Goal: Find contact information: Obtain details needed to contact an individual or organization

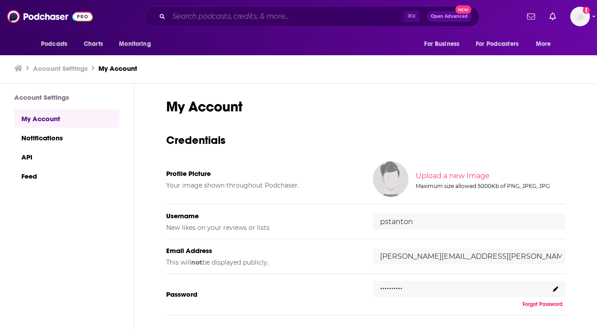
click at [244, 16] on input "Search podcasts, credits, & more..." at bounding box center [286, 16] width 234 height 14
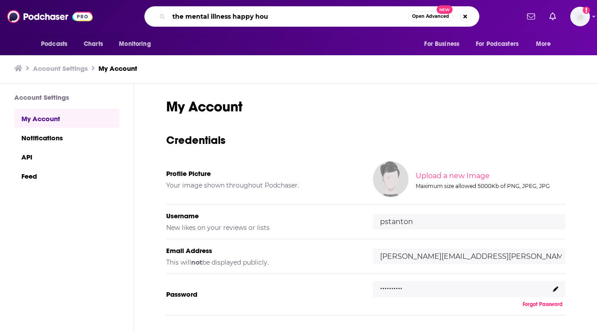
type input "the mental illness happy hour"
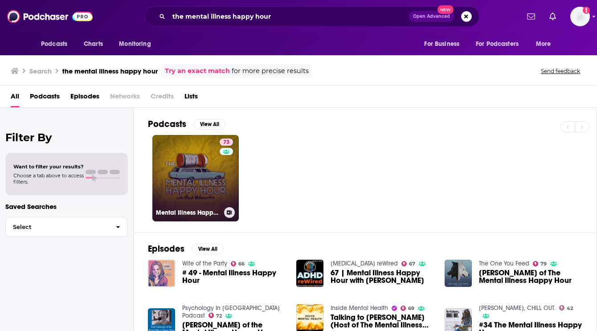
click at [189, 182] on link "73 Mental Illness Happy Hour" at bounding box center [195, 178] width 86 height 86
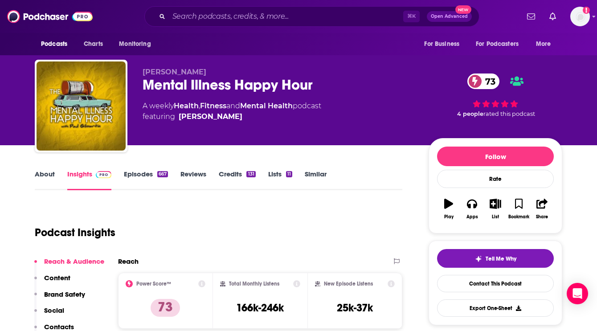
click at [38, 175] on link "About" at bounding box center [45, 180] width 20 height 21
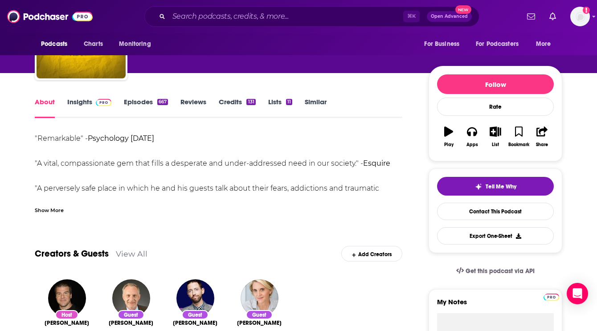
scroll to position [62, 0]
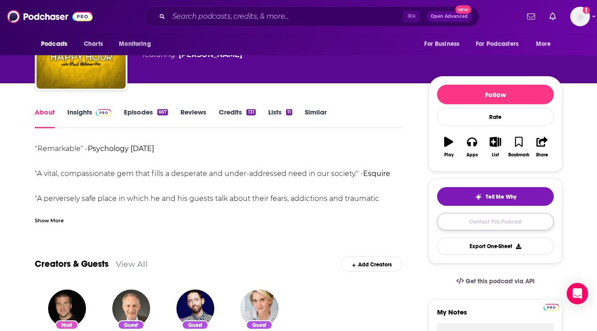
click at [460, 226] on link "Contact This Podcast" at bounding box center [495, 221] width 117 height 17
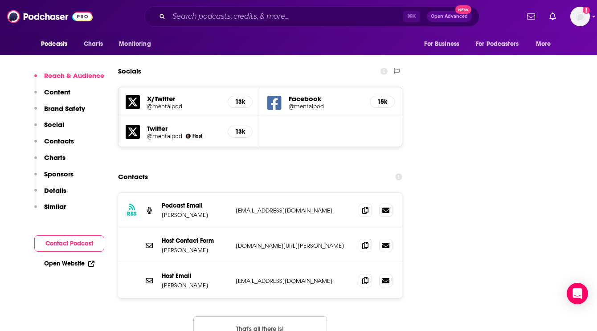
scroll to position [1013, 0]
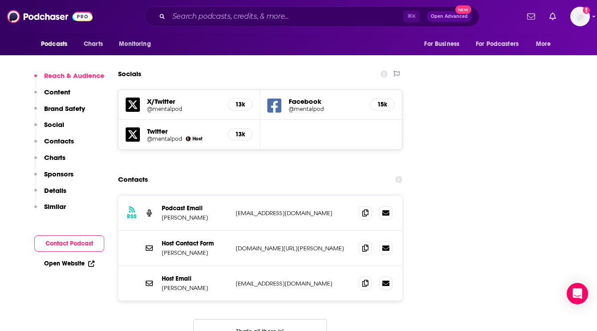
click at [146, 273] on div "RSS Podcast Email [PERSON_NAME] [EMAIL_ADDRESS][DOMAIN_NAME] [EMAIL_ADDRESS][DO…" at bounding box center [260, 276] width 284 height 162
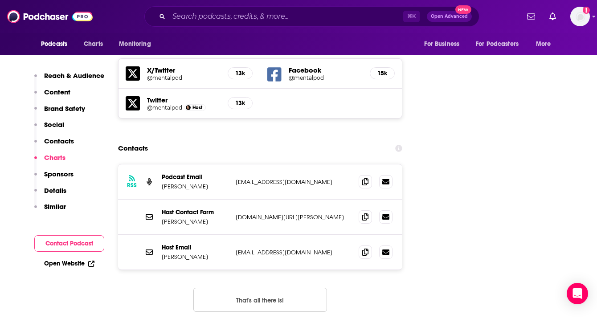
scroll to position [1040, 0]
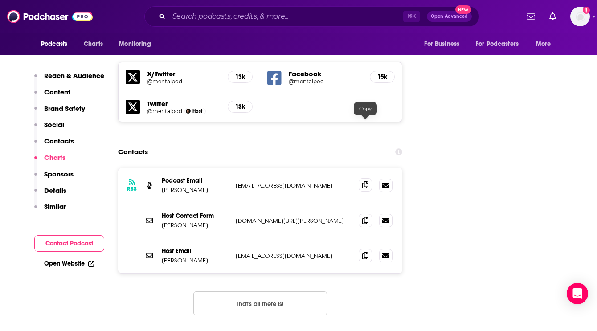
click at [369, 178] on span at bounding box center [365, 184] width 13 height 13
click at [364, 252] on icon at bounding box center [365, 255] width 6 height 7
click at [273, 203] on div "Host Contact Form [PERSON_NAME] [DOMAIN_NAME][URL][PERSON_NAME] [DOMAIN_NAME][U…" at bounding box center [260, 220] width 284 height 35
click at [270, 217] on p "[DOMAIN_NAME][URL][PERSON_NAME]" at bounding box center [294, 221] width 116 height 8
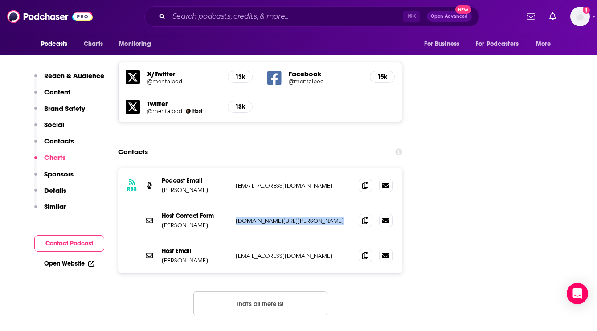
click at [270, 217] on p "[DOMAIN_NAME][URL][PERSON_NAME]" at bounding box center [294, 221] width 116 height 8
copy div "[DOMAIN_NAME][URL][PERSON_NAME] [DOMAIN_NAME][URL][PERSON_NAME]"
click at [364, 252] on icon at bounding box center [365, 255] width 6 height 7
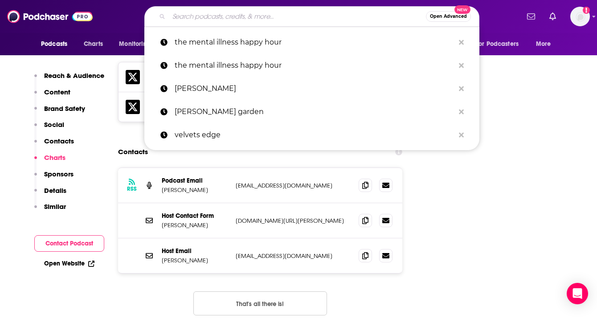
click at [205, 18] on input "Search podcasts, credits, & more..." at bounding box center [297, 16] width 257 height 14
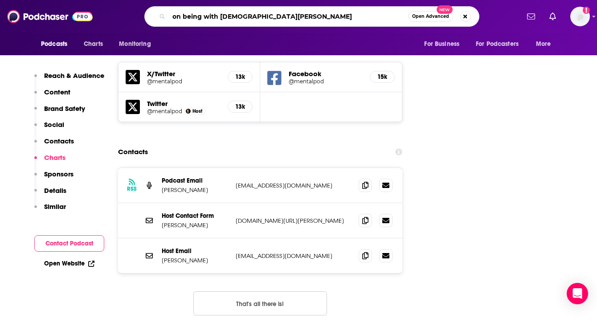
type input "on being with [PERSON_NAME]"
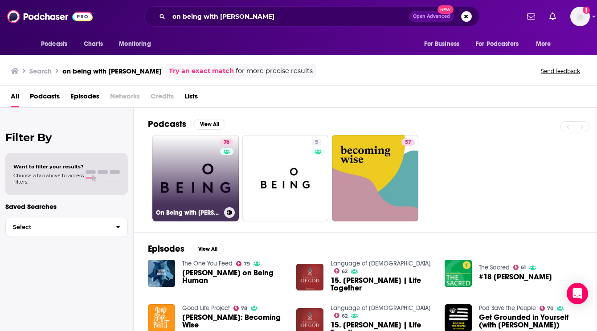
click at [200, 184] on link "76 On Being with [PERSON_NAME]" at bounding box center [195, 178] width 86 height 86
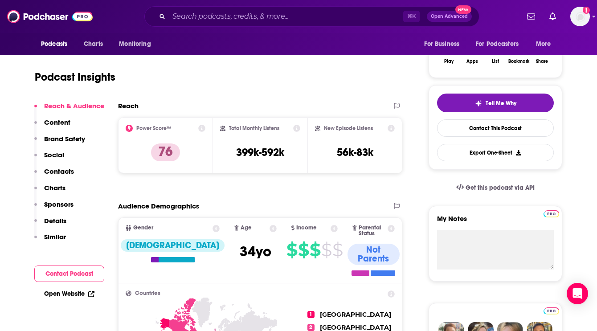
scroll to position [154, 0]
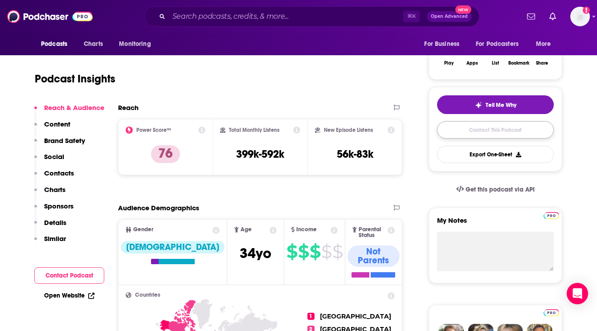
click at [461, 132] on link "Contact This Podcast" at bounding box center [495, 129] width 117 height 17
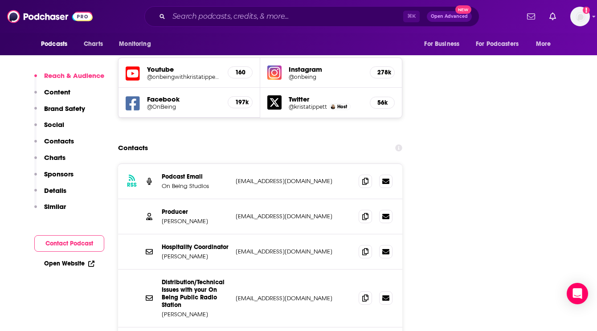
scroll to position [1050, 0]
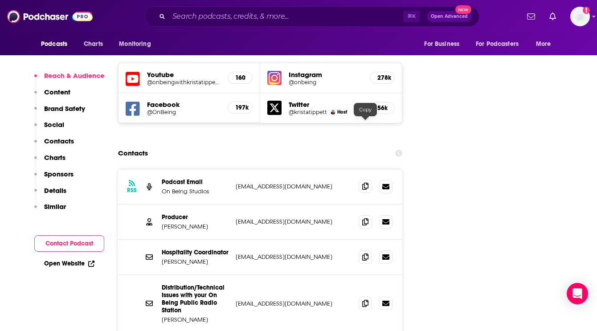
click at [367, 183] on icon at bounding box center [365, 186] width 6 height 7
click at [363, 218] on icon at bounding box center [365, 221] width 6 height 7
click at [227, 17] on input "Search podcasts, credits, & more..." at bounding box center [286, 16] width 234 height 14
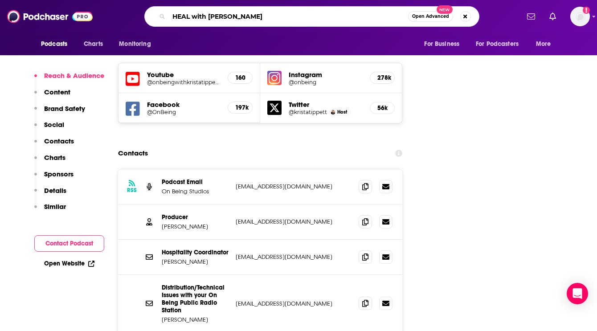
type input "HEAL with [PERSON_NAME]"
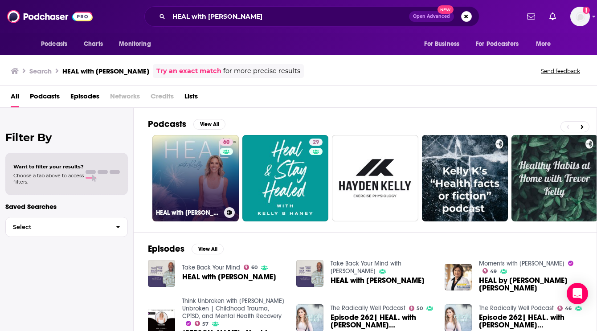
click at [204, 179] on link "60 HEAL with [PERSON_NAME]" at bounding box center [195, 178] width 86 height 86
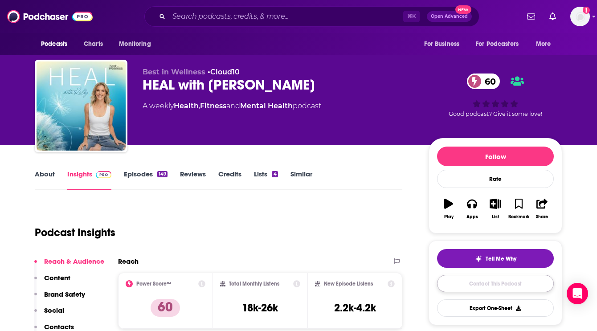
click at [460, 286] on link "Contact This Podcast" at bounding box center [495, 283] width 117 height 17
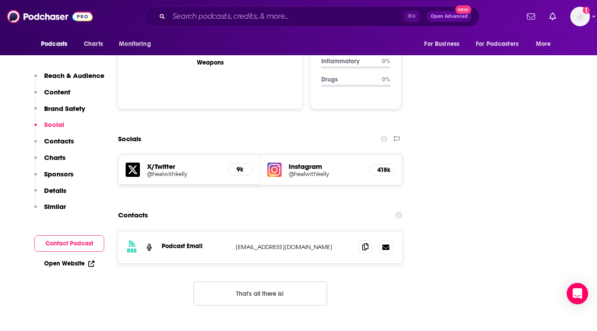
scroll to position [931, 0]
click at [366, 243] on icon at bounding box center [365, 246] width 6 height 7
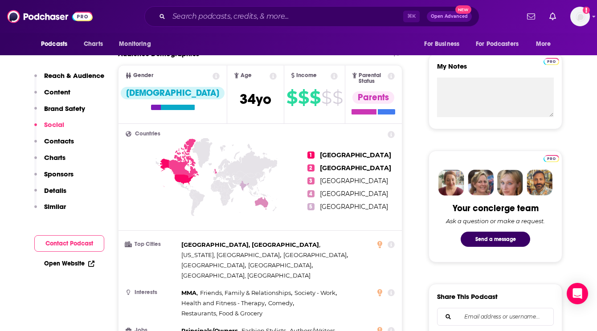
scroll to position [0, 0]
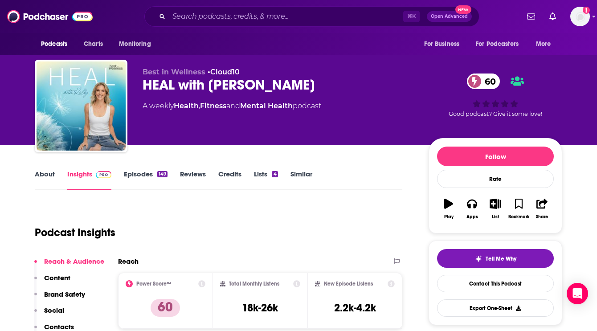
click at [46, 177] on link "About" at bounding box center [45, 180] width 20 height 21
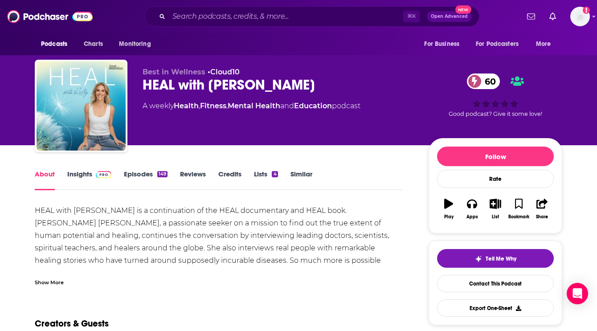
click at [53, 284] on div "Show More" at bounding box center [49, 282] width 29 height 8
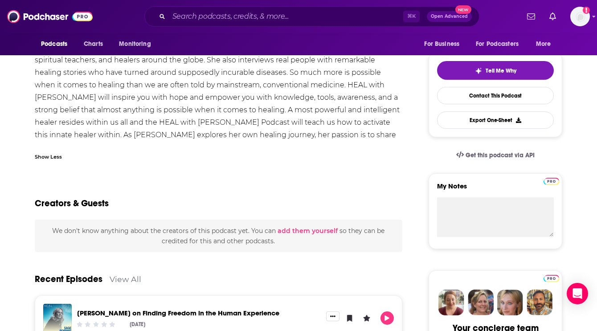
scroll to position [196, 0]
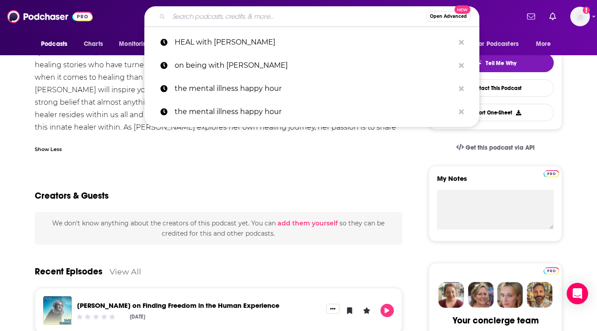
click at [226, 18] on input "Search podcasts, credits, & more..." at bounding box center [297, 16] width 257 height 14
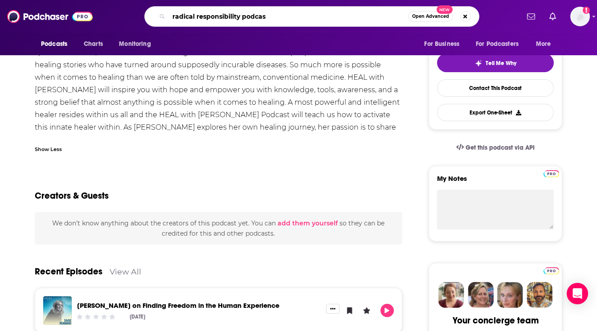
type input "radical responsibility podcast"
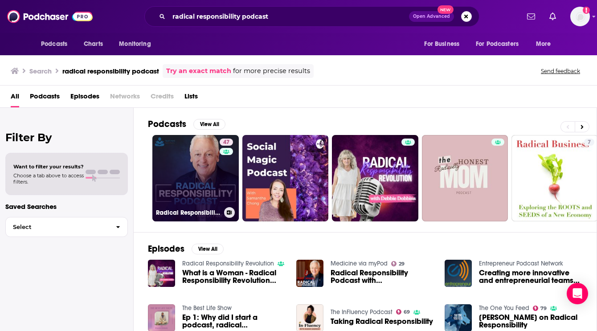
click at [185, 190] on link "47 Radical Responsibility Podcast" at bounding box center [195, 178] width 86 height 86
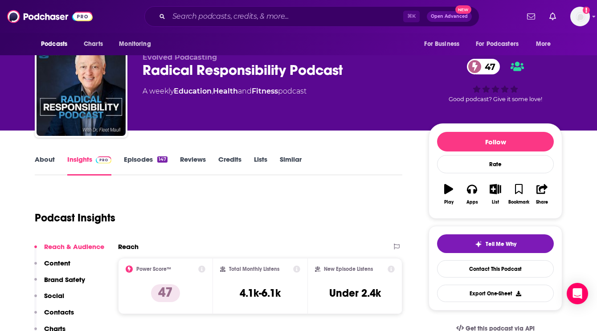
scroll to position [15, 0]
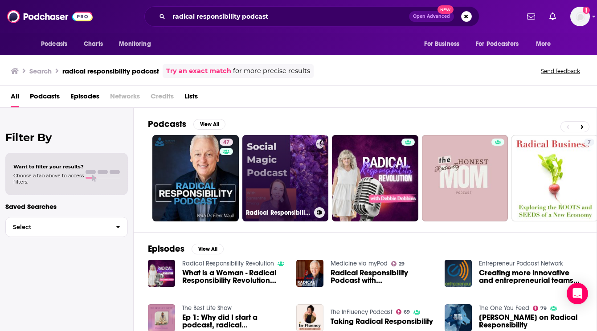
click at [291, 188] on link "0 Radical Responsibility For Entrepreneurs" at bounding box center [285, 178] width 86 height 86
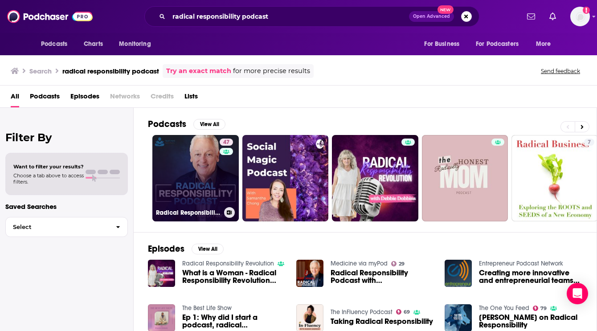
click at [194, 169] on link "47 Radical Responsibility Podcast" at bounding box center [195, 178] width 86 height 86
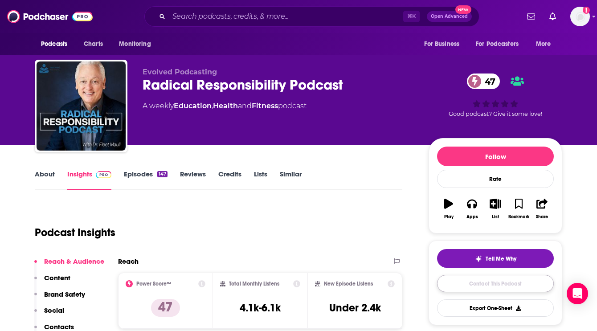
click at [480, 287] on link "Contact This Podcast" at bounding box center [495, 283] width 117 height 17
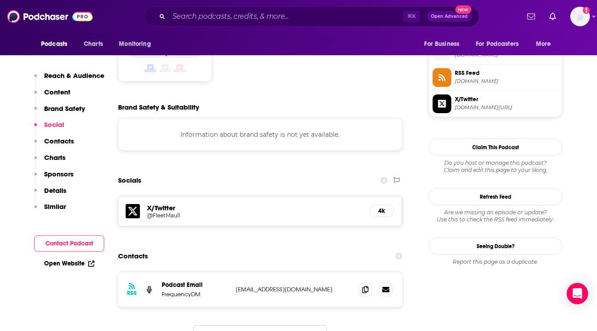
scroll to position [722, 0]
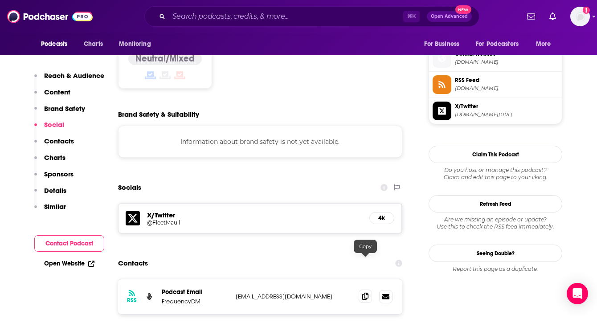
click at [365, 293] on icon at bounding box center [365, 296] width 6 height 7
click at [224, 19] on input "Search podcasts, credits, & more..." at bounding box center [286, 16] width 234 height 14
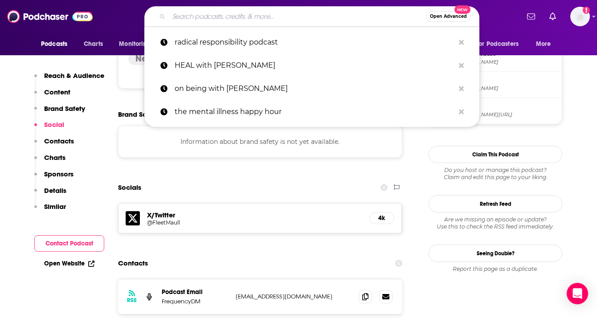
type input "p"
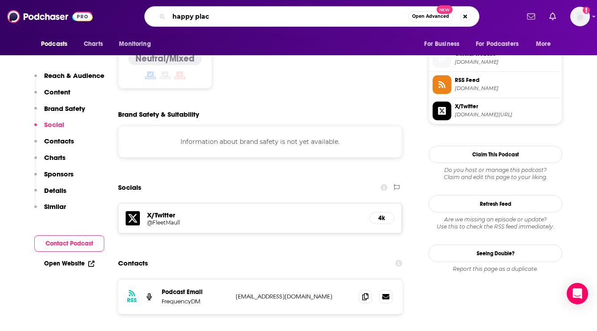
type input "happy place"
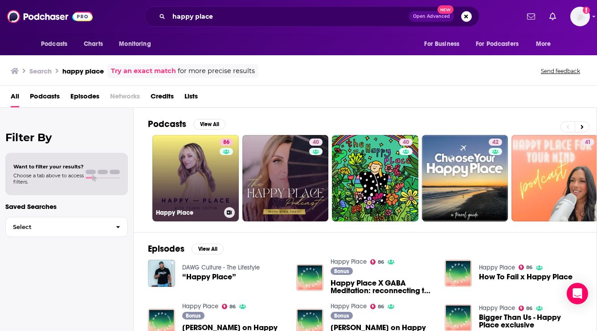
click at [186, 185] on link "[STREET_ADDRESS]" at bounding box center [195, 178] width 86 height 86
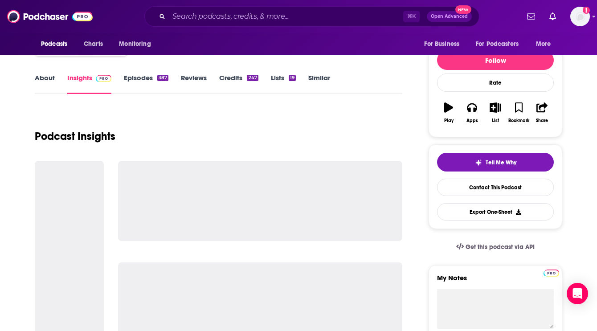
scroll to position [104, 0]
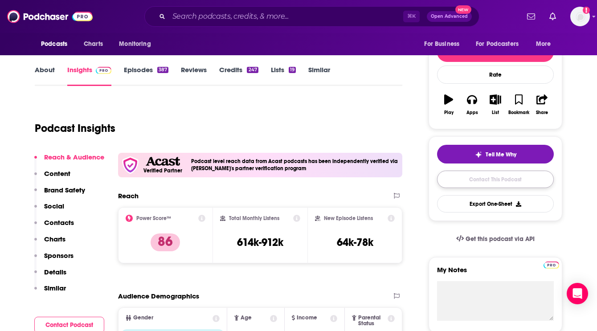
click at [456, 183] on link "Contact This Podcast" at bounding box center [495, 179] width 117 height 17
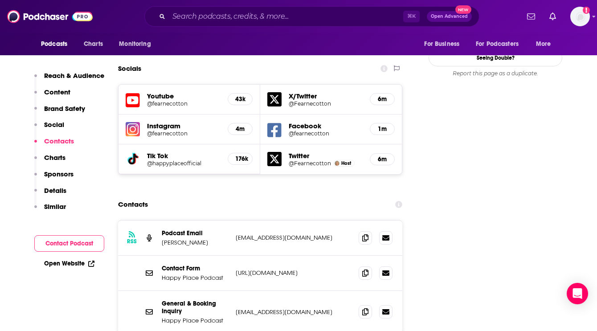
scroll to position [1056, 0]
click at [271, 234] on p "[EMAIL_ADDRESS][DOMAIN_NAME]" at bounding box center [294, 238] width 116 height 8
copy div "[EMAIL_ADDRESS][DOMAIN_NAME] [EMAIL_ADDRESS][DOMAIN_NAME]"
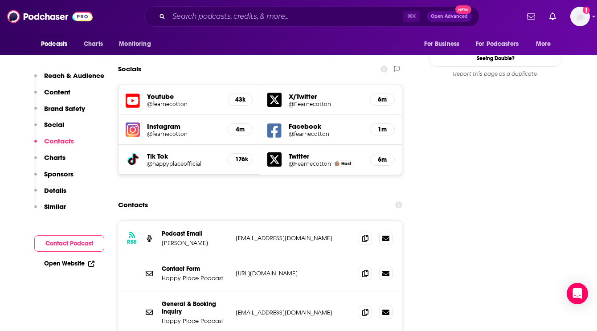
click at [308, 197] on div "Contacts" at bounding box center [260, 205] width 284 height 17
click at [365, 305] on span at bounding box center [365, 311] width 13 height 13
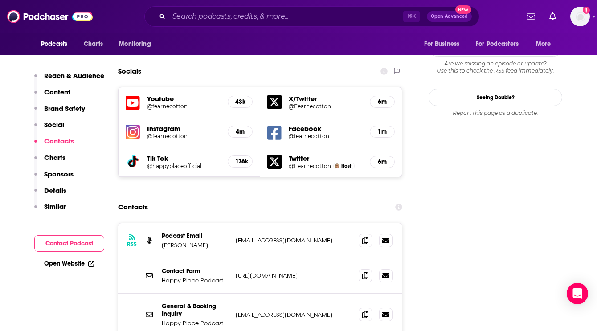
scroll to position [1113, 0]
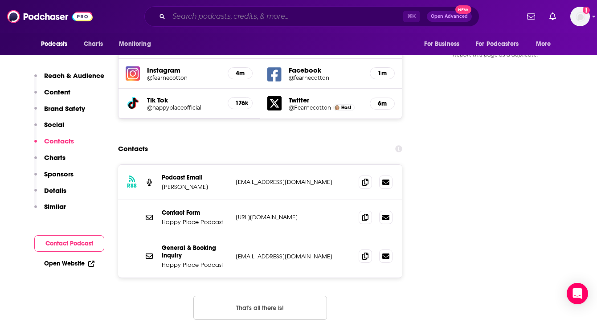
click at [246, 19] on input "Search podcasts, credits, & more..." at bounding box center [286, 16] width 234 height 14
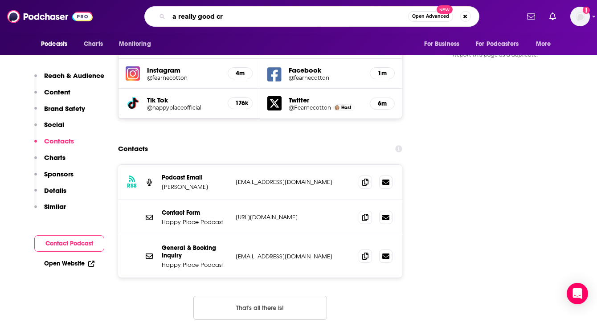
type input "a really good cry"
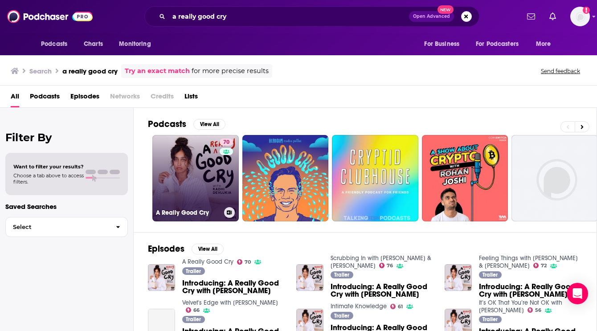
click at [201, 178] on link "70 A Really Good Cry" at bounding box center [195, 178] width 86 height 86
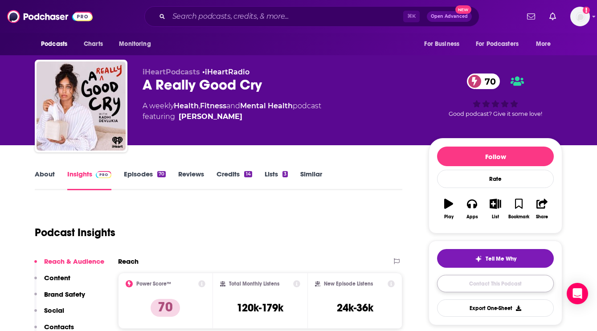
click at [465, 287] on link "Contact This Podcast" at bounding box center [495, 283] width 117 height 17
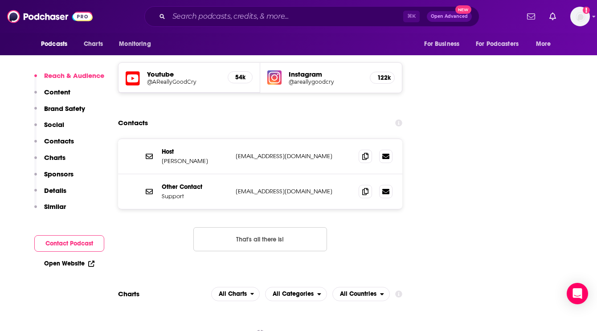
scroll to position [1020, 0]
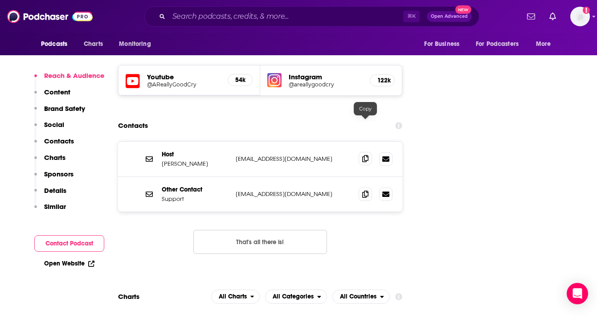
click at [362, 155] on icon at bounding box center [365, 158] width 6 height 7
click at [364, 155] on icon at bounding box center [365, 158] width 6 height 7
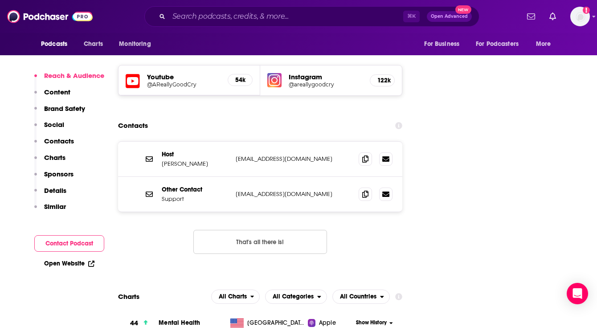
drag, startPoint x: 163, startPoint y: 129, endPoint x: 220, endPoint y: 129, distance: 57.1
click at [221, 160] on p "[PERSON_NAME]" at bounding box center [195, 164] width 67 height 8
copy p "[PERSON_NAME]"
click at [222, 142] on div "Host [PERSON_NAME] [EMAIL_ADDRESS][DOMAIN_NAME] [EMAIL_ADDRESS][DOMAIN_NAME]" at bounding box center [260, 159] width 284 height 35
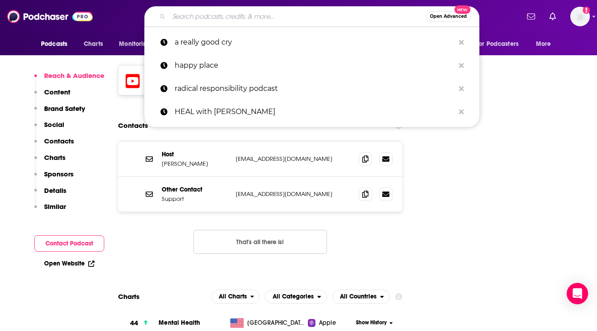
click at [279, 17] on input "Search podcasts, credits, & more..." at bounding box center [297, 16] width 257 height 14
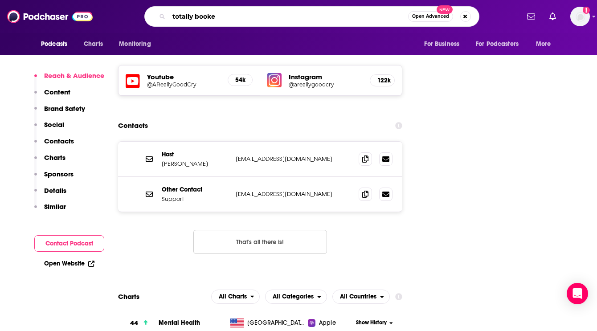
type input "totally booked"
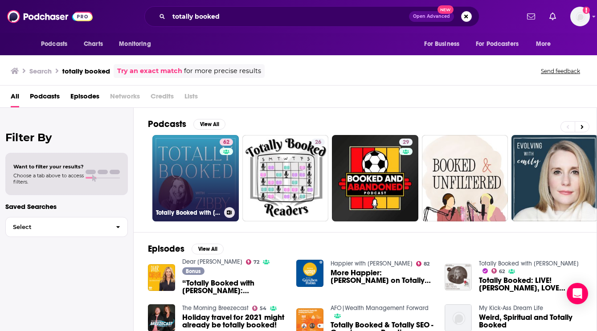
click at [193, 178] on link "62 Totally Booked with [PERSON_NAME]" at bounding box center [195, 178] width 86 height 86
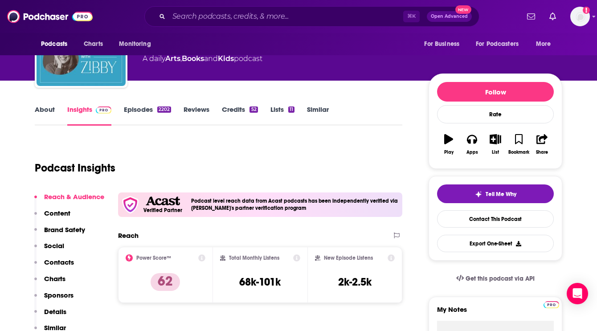
scroll to position [72, 0]
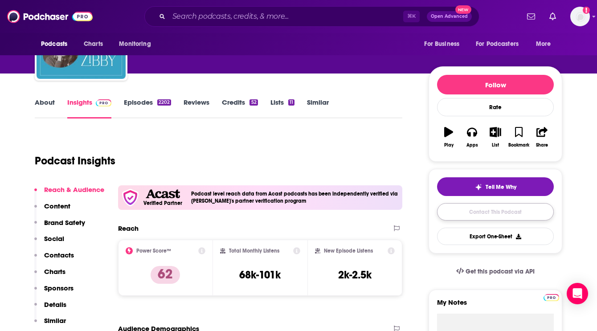
click at [461, 215] on link "Contact This Podcast" at bounding box center [495, 211] width 117 height 17
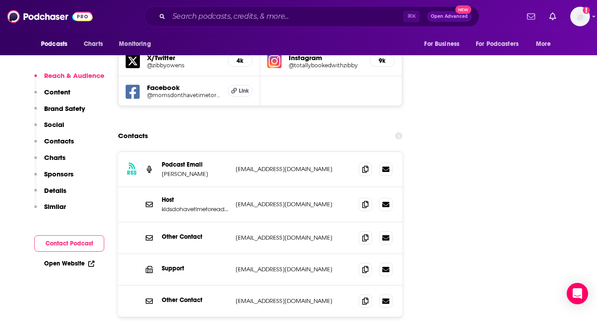
scroll to position [1070, 0]
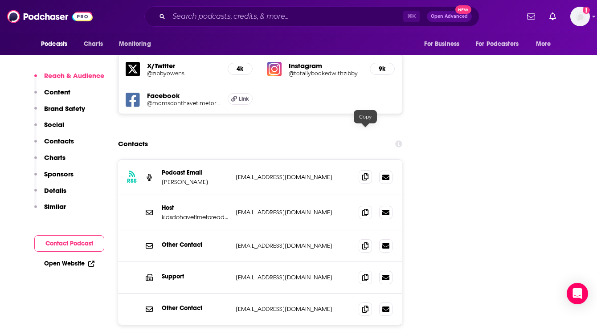
click at [366, 173] on icon at bounding box center [365, 176] width 6 height 7
click at [364, 209] on icon at bounding box center [365, 212] width 6 height 7
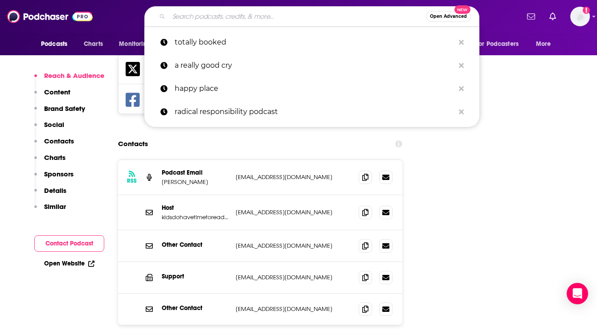
click at [239, 19] on input "Search podcasts, credits, & more..." at bounding box center [297, 16] width 257 height 14
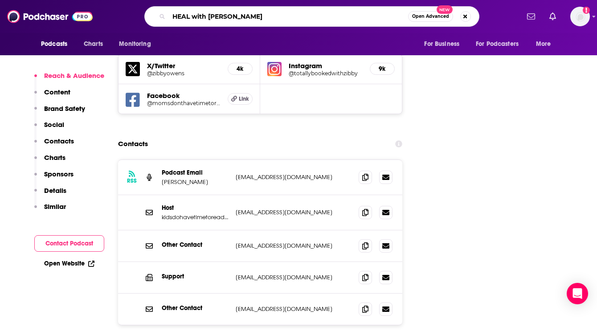
type input "HEAL with [PERSON_NAME]"
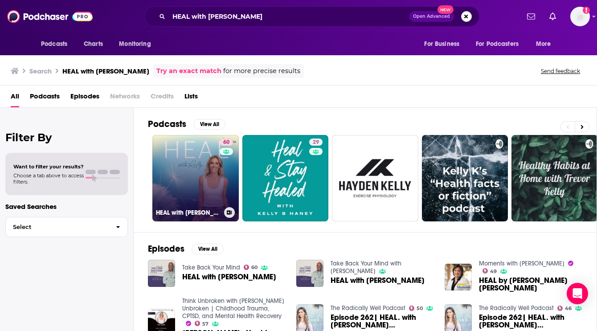
click at [178, 171] on link "60 HEAL with [PERSON_NAME]" at bounding box center [195, 178] width 86 height 86
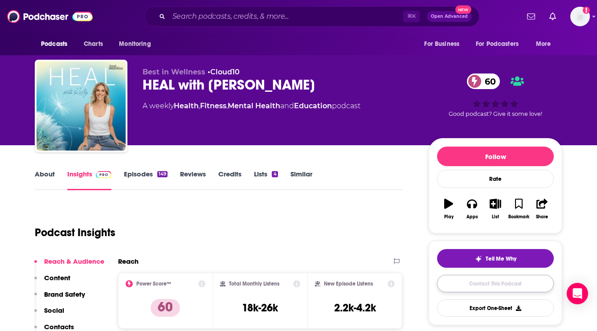
click at [478, 287] on link "Contact This Podcast" at bounding box center [495, 283] width 117 height 17
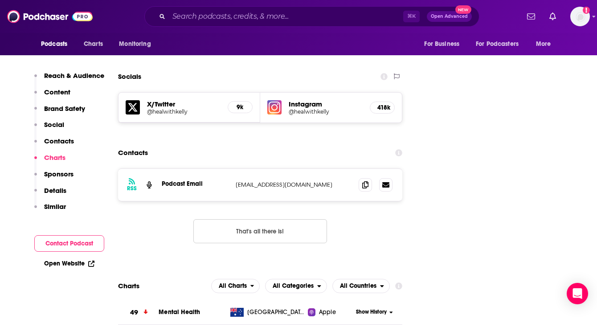
scroll to position [987, 0]
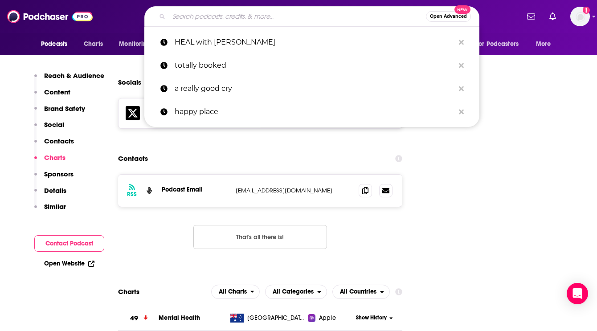
click at [318, 21] on input "Search podcasts, credits, & more..." at bounding box center [297, 16] width 257 height 14
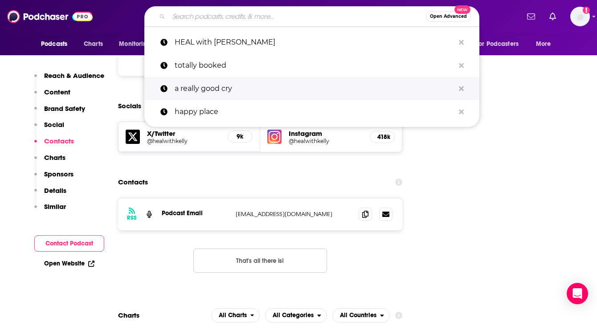
scroll to position [921, 0]
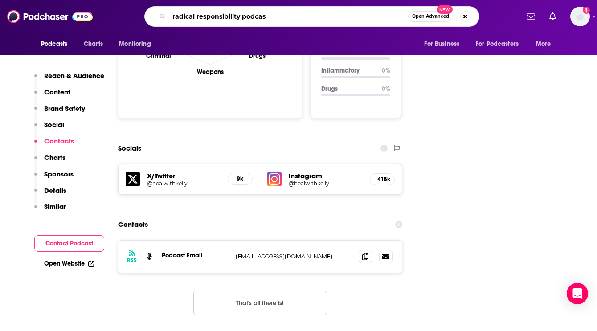
type input "radical responsibility podcast"
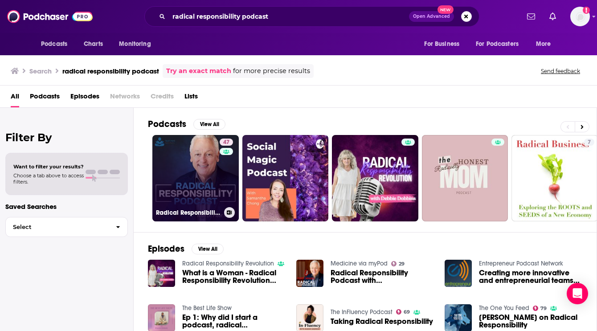
click at [182, 189] on link "47 Radical Responsibility Podcast" at bounding box center [195, 178] width 86 height 86
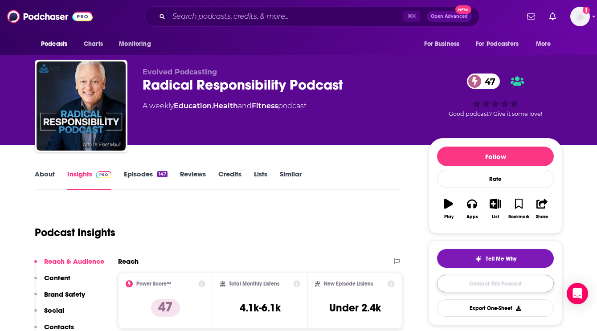
click at [455, 283] on link "Contact This Podcast" at bounding box center [495, 283] width 117 height 17
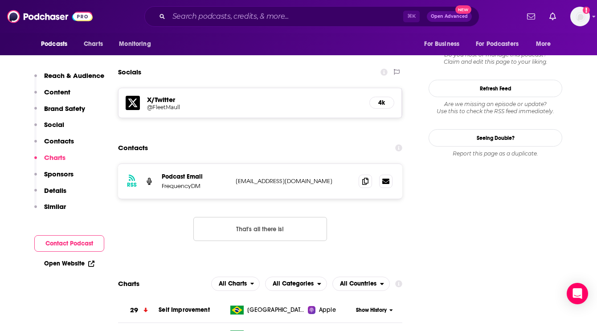
scroll to position [836, 0]
